Goal: Find specific page/section: Find specific page/section

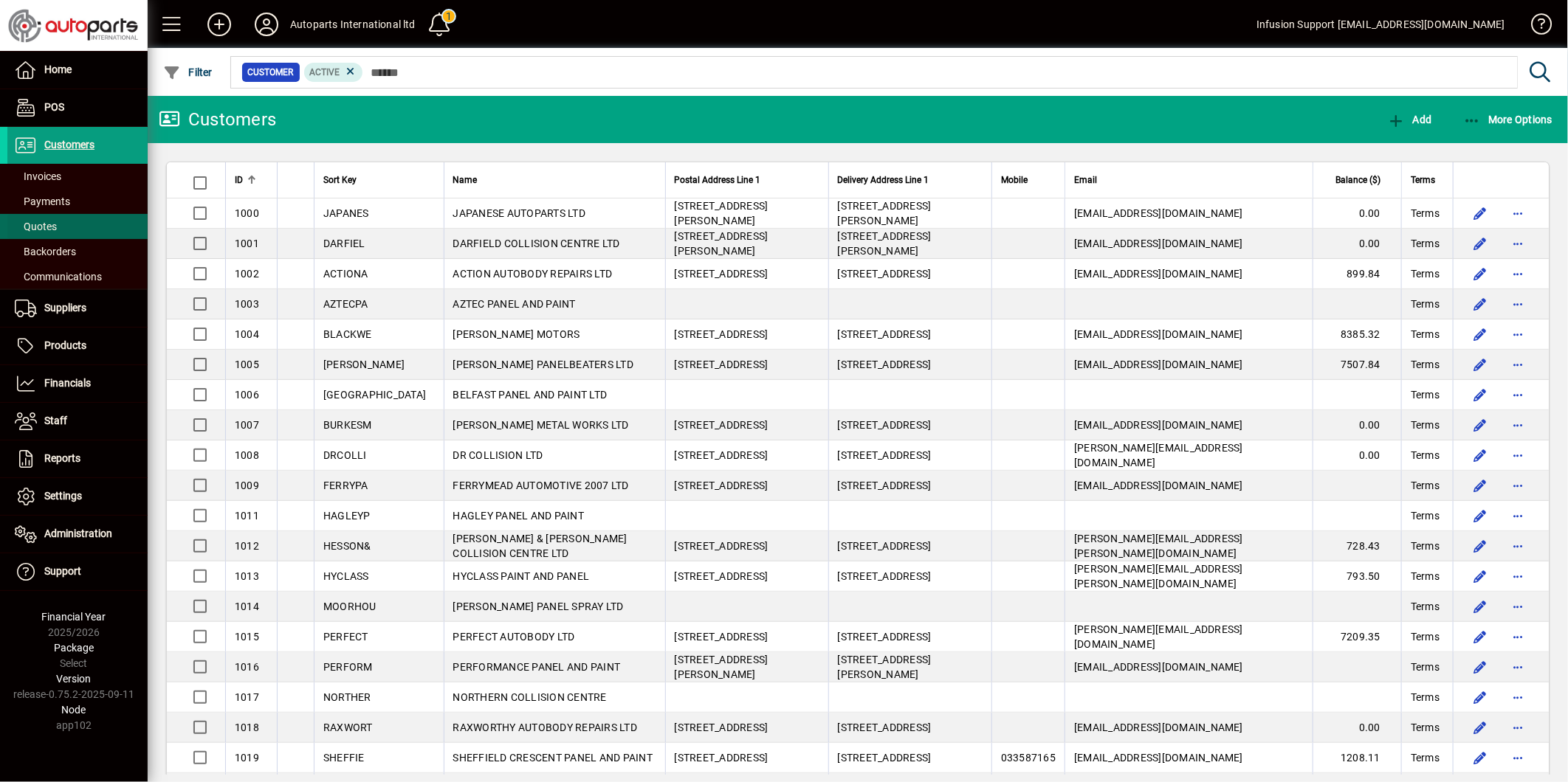
click at [42, 224] on span "Quotes" at bounding box center [35, 226] width 42 height 11
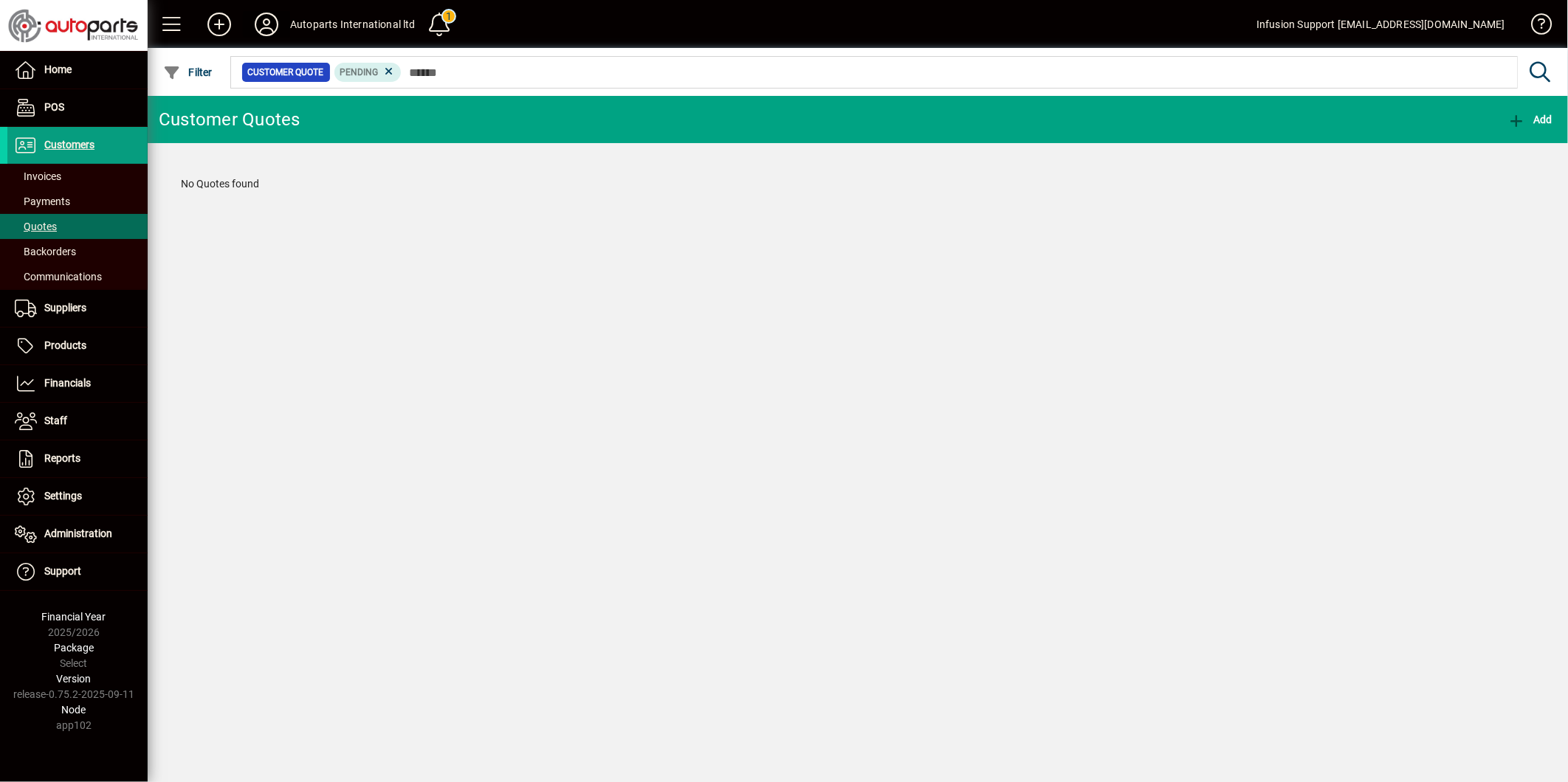
click at [262, 27] on icon at bounding box center [266, 24] width 30 height 24
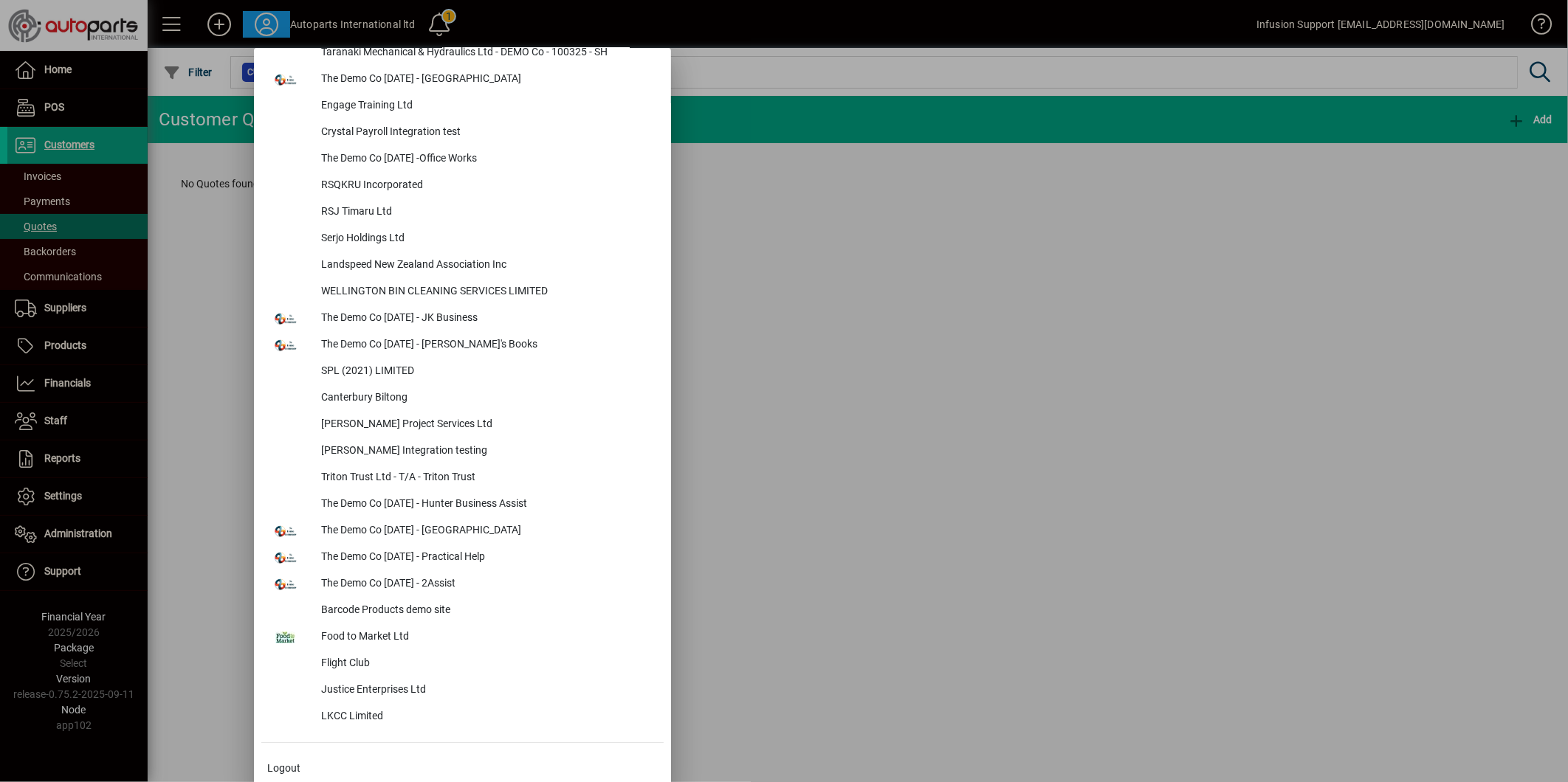
scroll to position [4249, 0]
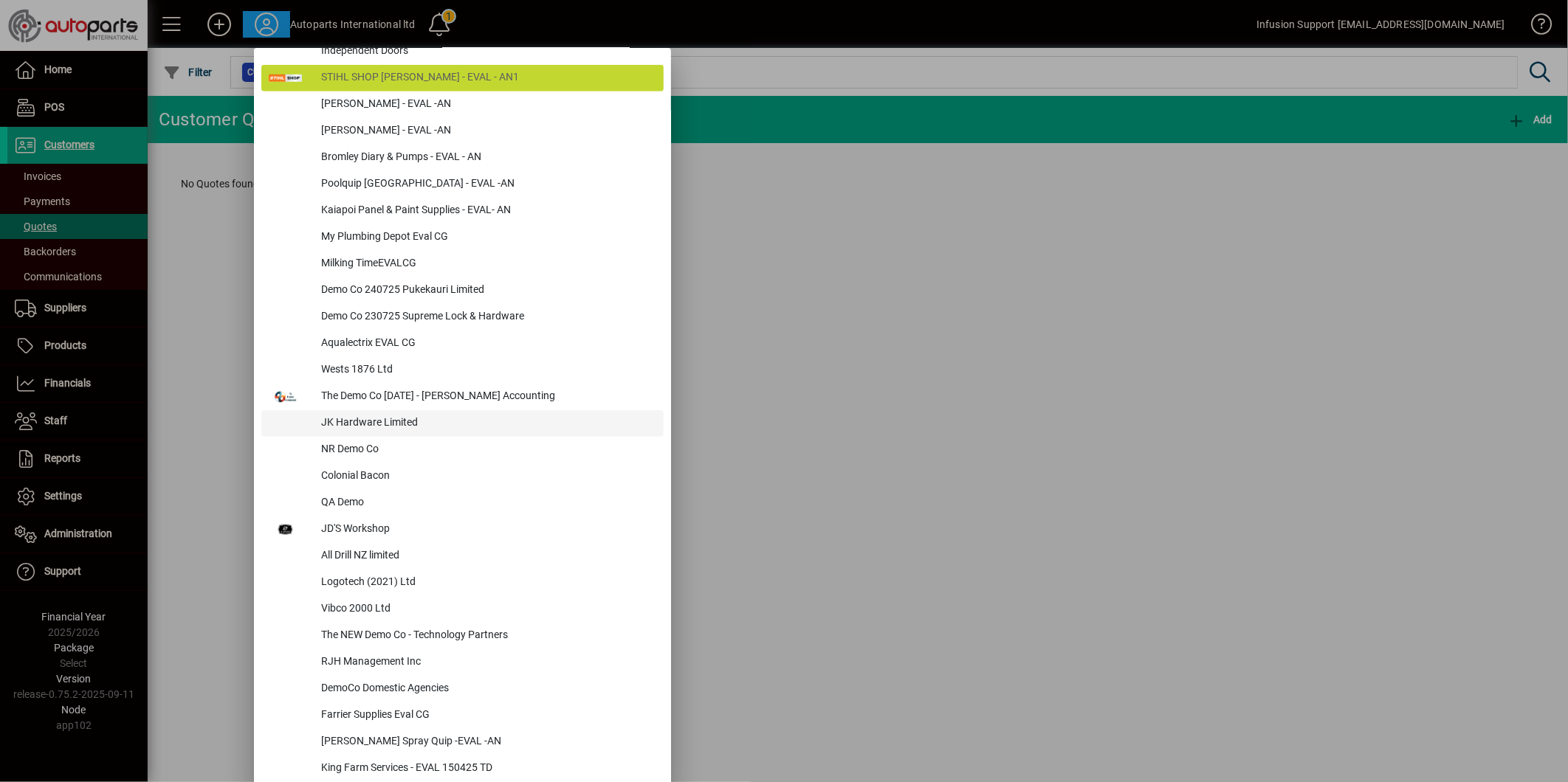
click at [313, 412] on div "JK Hardware Limited" at bounding box center [487, 423] width 355 height 27
